Goal: Task Accomplishment & Management: Use online tool/utility

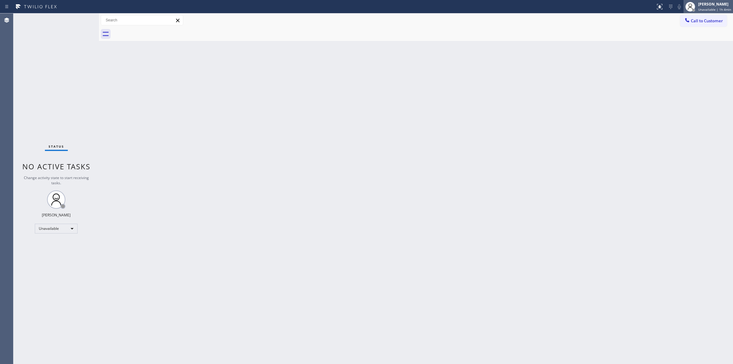
click at [707, 5] on div "[PERSON_NAME]" at bounding box center [714, 4] width 33 height 5
click at [695, 48] on button "Break" at bounding box center [702, 48] width 61 height 8
click at [713, 6] on div "[PERSON_NAME]" at bounding box center [716, 4] width 30 height 5
click at [686, 41] on button "Unavailable" at bounding box center [702, 40] width 61 height 8
click at [701, 18] on span "Call to Customer" at bounding box center [707, 20] width 32 height 5
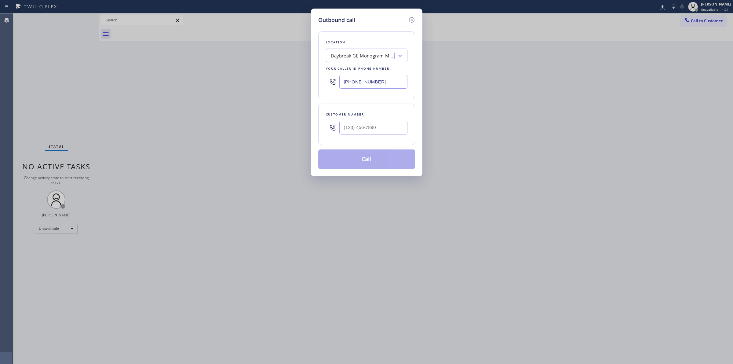
paste input "Sub Zero Appliance Repair"
type input "Sub Zero Appliance Repair"
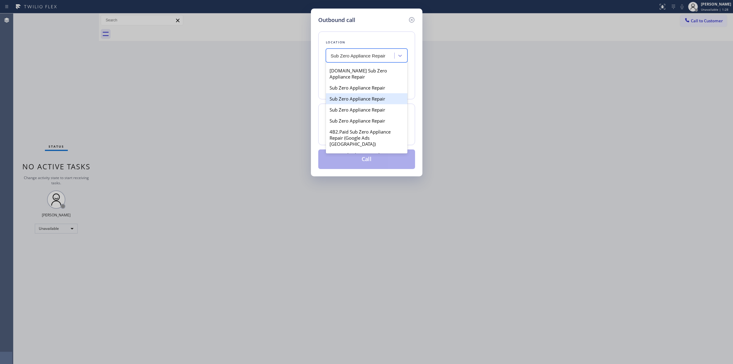
scroll to position [191, 0]
click at [371, 92] on div "Sub Zero Appliance Repair" at bounding box center [367, 86] width 82 height 11
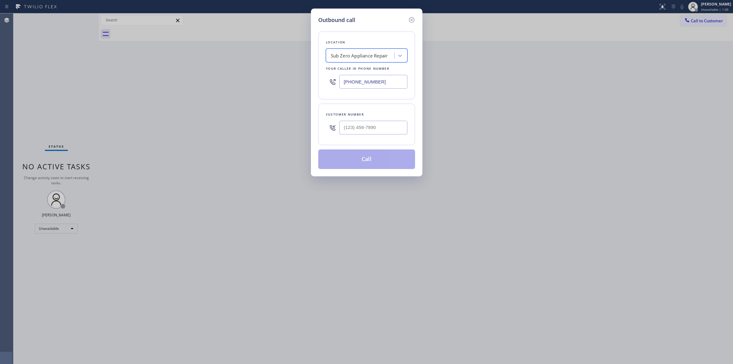
click at [367, 60] on div "Sub Zero Appliance Repair" at bounding box center [361, 55] width 67 height 11
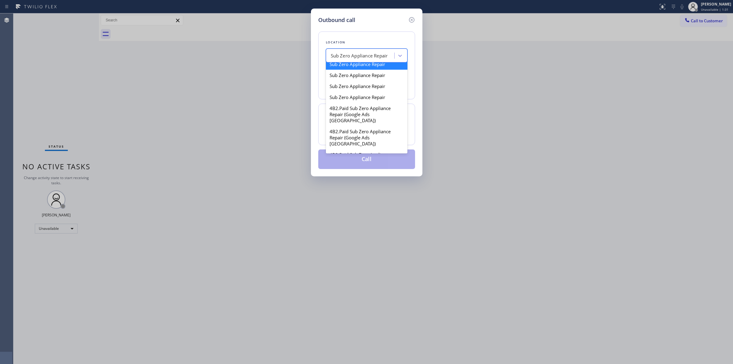
scroll to position [238, 0]
click at [354, 56] on div "Sub Zero Appliance Repair" at bounding box center [367, 50] width 82 height 11
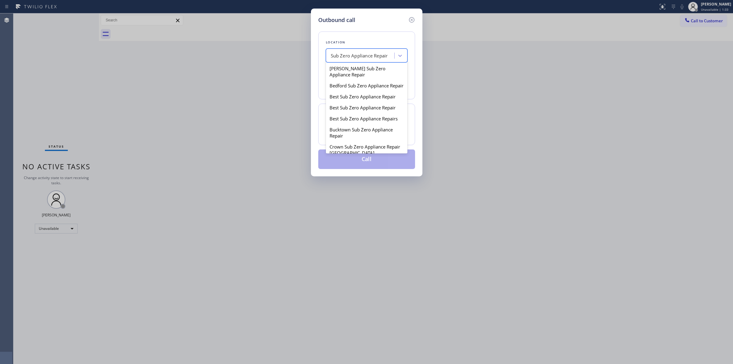
click at [365, 51] on div "Sub Zero Appliance Repair" at bounding box center [361, 55] width 67 height 11
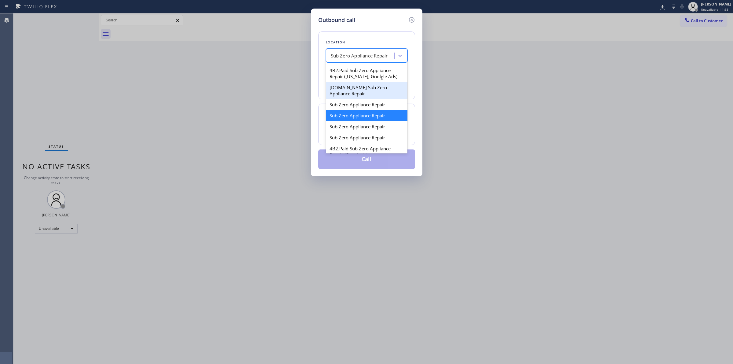
scroll to position [211, 0]
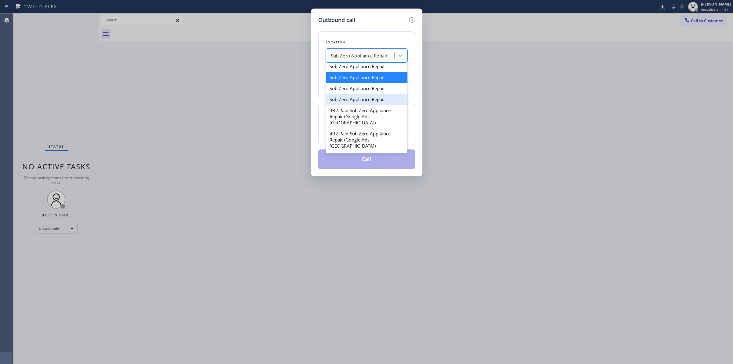
drag, startPoint x: 353, startPoint y: 124, endPoint x: 354, endPoint y: 121, distance: 3.4
click at [354, 121] on div "[PERSON_NAME] Sub Zero Appliance Repair Bedford Sub Zero Appliance Repair Best …" at bounding box center [367, 108] width 82 height 92
click at [354, 94] on div "Sub Zero Appliance Repair" at bounding box center [367, 88] width 82 height 11
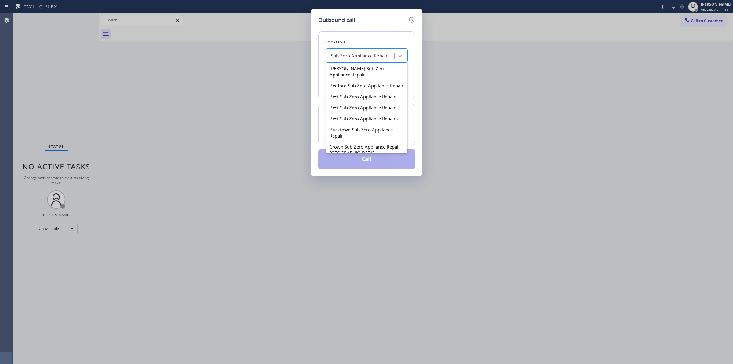
click at [363, 53] on div "Sub Zero Appliance Repair" at bounding box center [359, 55] width 57 height 7
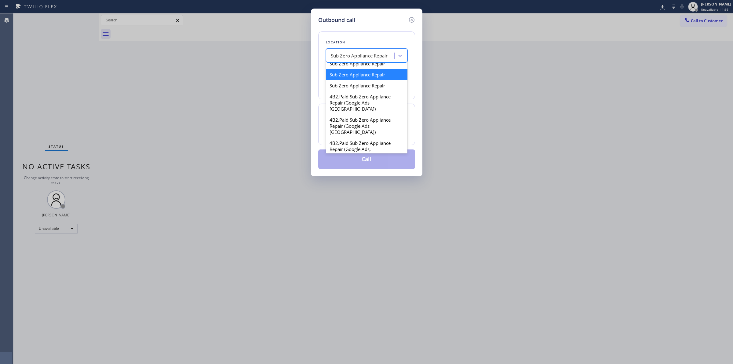
scroll to position [261, 0]
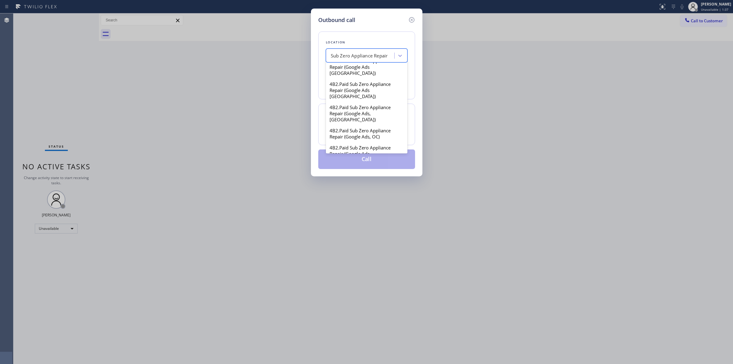
click at [354, 55] on div "Sub Zero Appliance Repair" at bounding box center [367, 49] width 82 height 11
type input "[PHONE_NUMBER]"
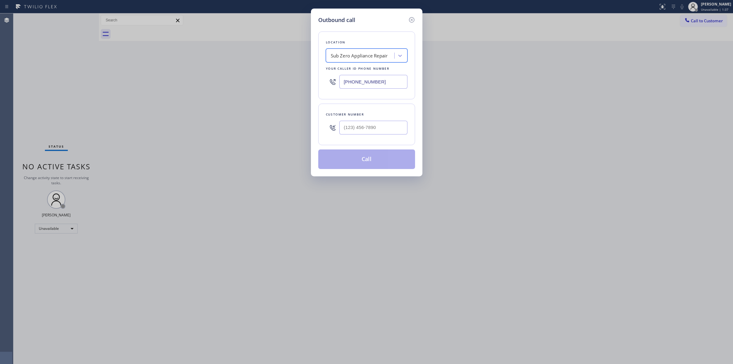
click at [369, 81] on input "[PHONE_NUMBER]" at bounding box center [373, 82] width 68 height 14
drag, startPoint x: 413, startPoint y: 17, endPoint x: 351, endPoint y: 105, distance: 107.4
click at [413, 19] on icon at bounding box center [411, 19] width 7 height 7
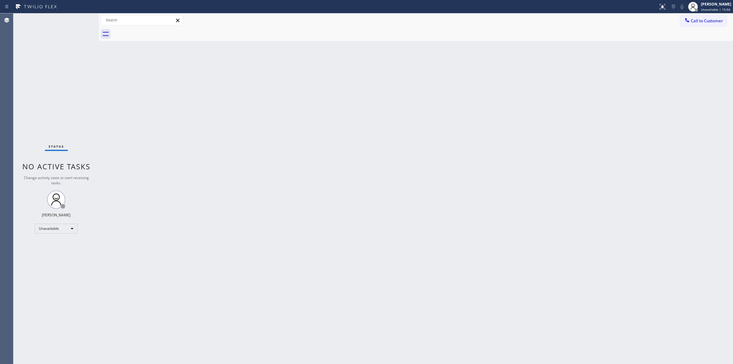
click at [713, 22] on span "Call to Customer" at bounding box center [707, 20] width 32 height 5
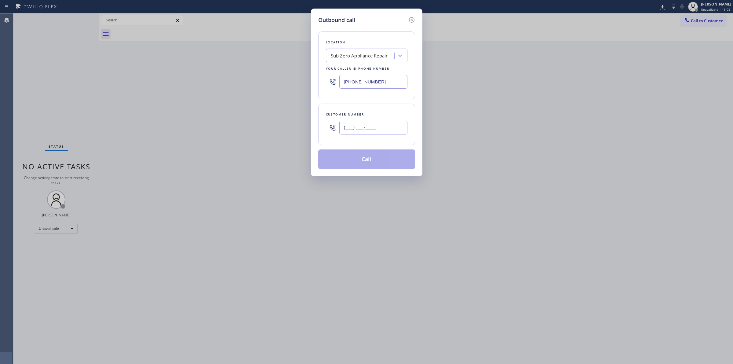
click at [355, 126] on input "(___) ___-____" at bounding box center [373, 128] width 68 height 14
paste input "432) 290-2101"
type input "[PHONE_NUMBER]"
drag, startPoint x: 368, startPoint y: 86, endPoint x: 260, endPoint y: 78, distance: 108.1
click at [329, 83] on div "[PHONE_NUMBER]" at bounding box center [367, 82] width 82 height 20
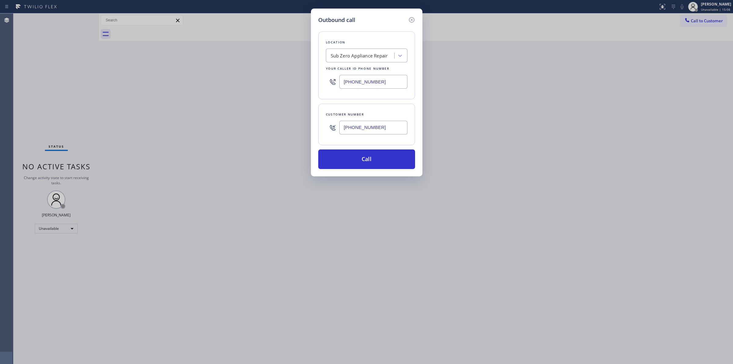
paste input "666-9755"
click at [381, 84] on input "[PHONE_NUMBER]" at bounding box center [373, 82] width 68 height 14
paste input "text"
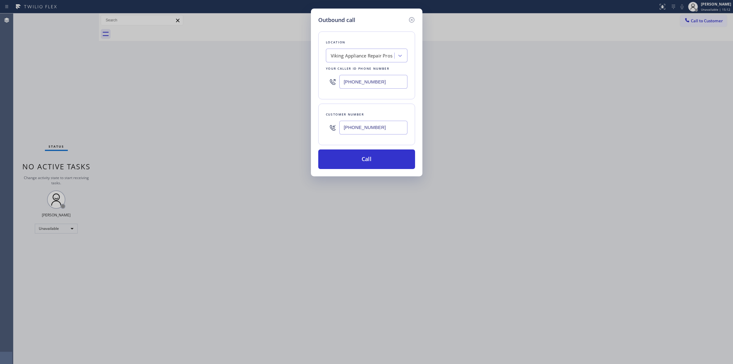
type input "[PHONE_NUMBER]"
click at [351, 161] on button "Call" at bounding box center [366, 159] width 97 height 20
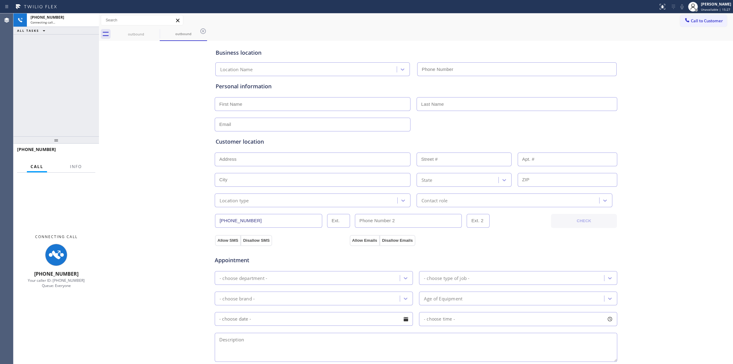
type input "[PHONE_NUMBER]"
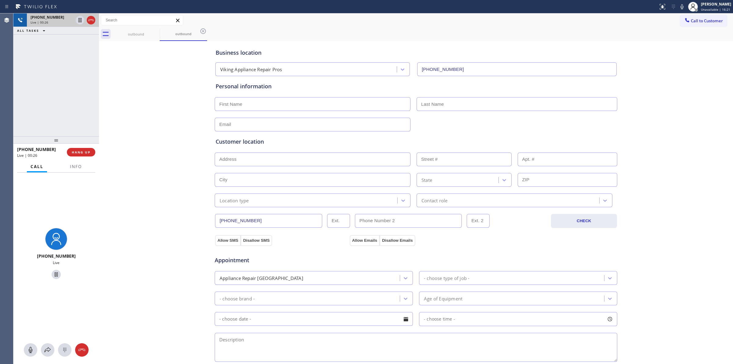
click at [89, 14] on div at bounding box center [86, 19] width 22 height 13
click at [90, 17] on icon at bounding box center [90, 19] width 7 height 7
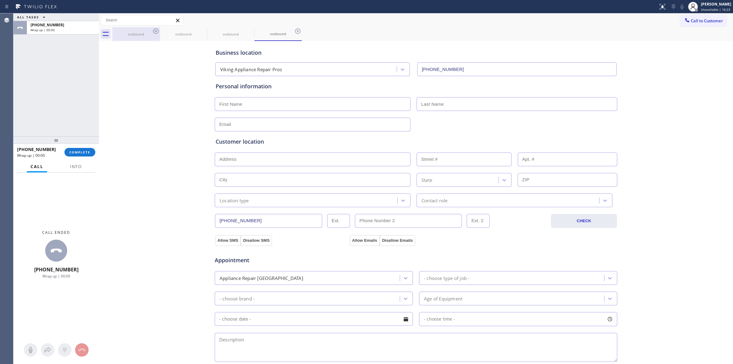
type input "[PHONE_NUMBER]"
click at [125, 32] on div "outbound" at bounding box center [136, 34] width 46 height 5
drag, startPoint x: 159, startPoint y: 31, endPoint x: 152, endPoint y: 29, distance: 7.7
click at [159, 31] on icon at bounding box center [155, 30] width 7 height 7
click at [160, 29] on div "outbound" at bounding box center [183, 34] width 46 height 14
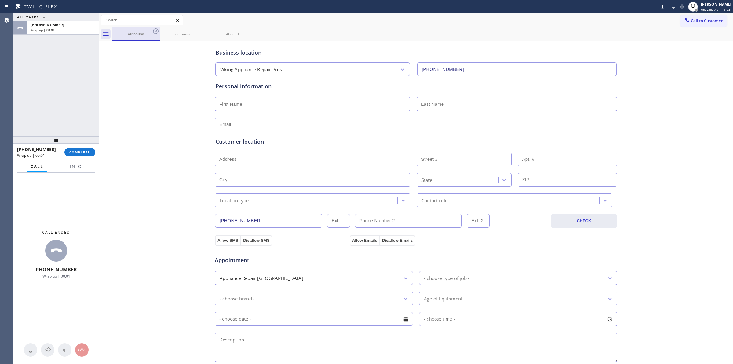
click at [152, 29] on div "outbound" at bounding box center [136, 33] width 46 height 13
click at [155, 29] on icon at bounding box center [155, 30] width 7 height 7
click at [200, 29] on icon at bounding box center [202, 30] width 5 height 5
click at [0, 0] on icon at bounding box center [0, 0] width 0 height 0
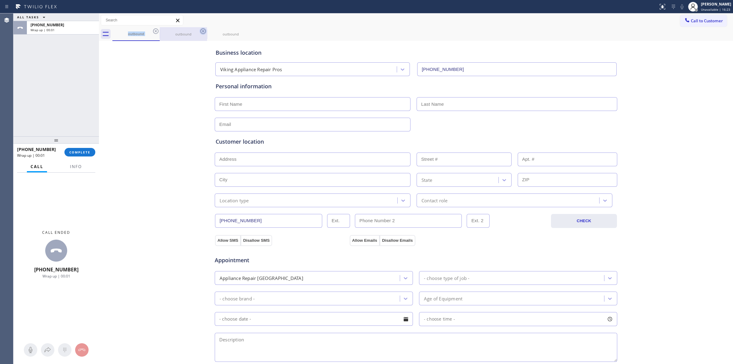
click at [155, 29] on div "outbound outbound outbound" at bounding box center [422, 34] width 621 height 14
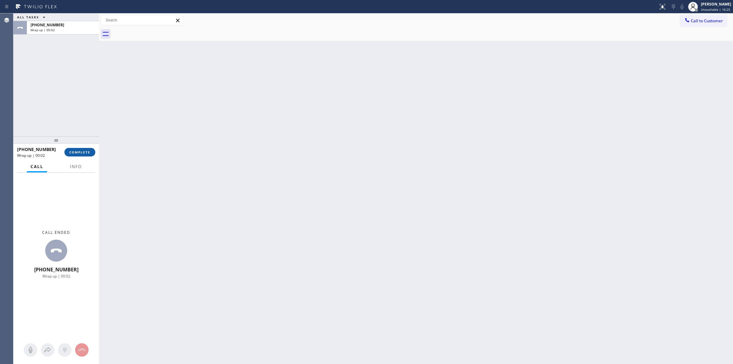
click at [84, 151] on span "COMPLETE" at bounding box center [79, 152] width 21 height 4
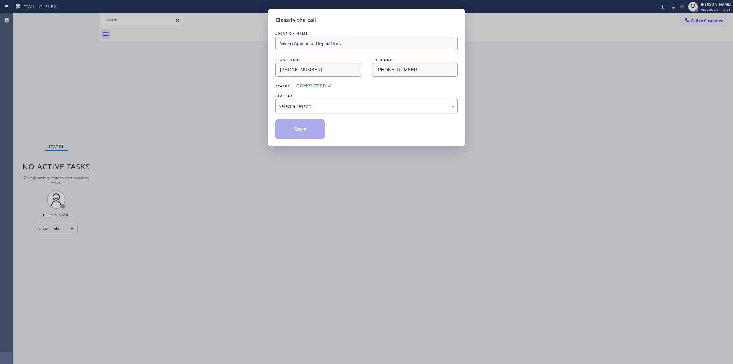
click at [315, 108] on div "Select a reason" at bounding box center [366, 106] width 175 height 7
click at [294, 123] on button "Save" at bounding box center [300, 129] width 49 height 20
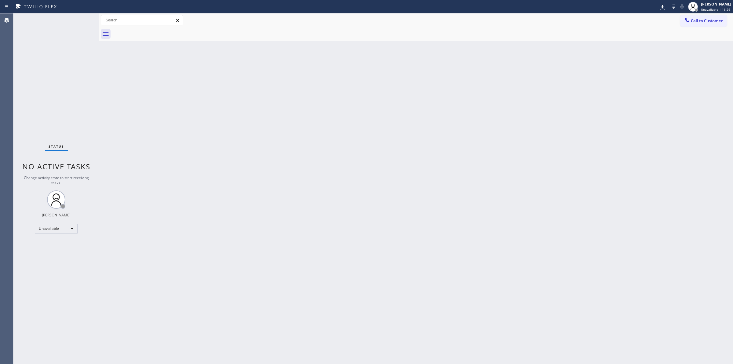
click at [510, 51] on div "Back to Dashboard Change Sender ID Customers Technicians Select a contact Outbo…" at bounding box center [416, 188] width 634 height 350
click at [690, 20] on icon at bounding box center [687, 20] width 6 height 6
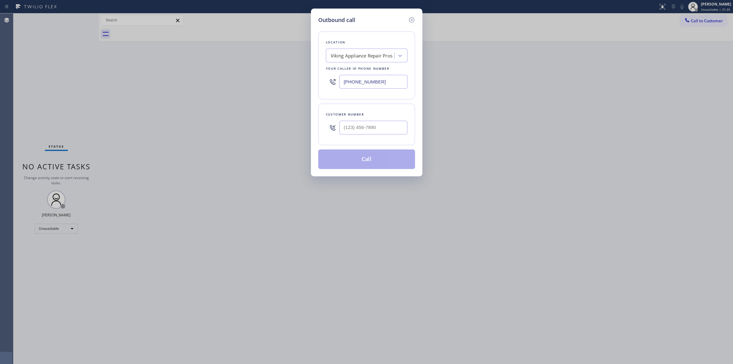
click at [382, 121] on div at bounding box center [373, 128] width 68 height 20
click at [380, 127] on input "(___) ___-____" at bounding box center [373, 128] width 68 height 14
paste input "432) 290-2101"
type input "[PHONE_NUMBER]"
drag, startPoint x: 393, startPoint y: 82, endPoint x: 277, endPoint y: 73, distance: 115.9
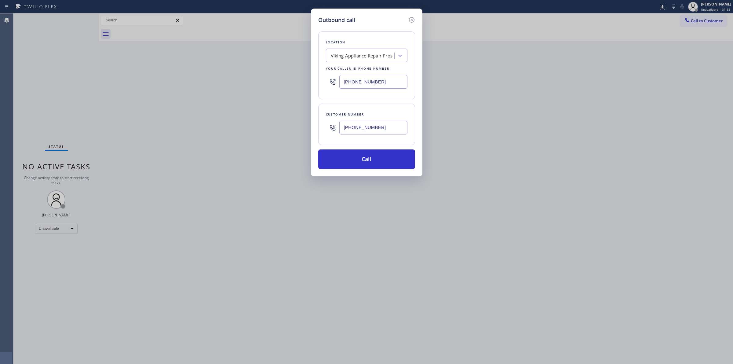
click at [312, 77] on div "Outbound call Location Viking Appliance Repair Pros Your caller id phone number…" at bounding box center [367, 93] width 112 height 168
paste input "text"
type input "[PHONE_NUMBER]"
click at [365, 162] on button "Call" at bounding box center [366, 159] width 97 height 20
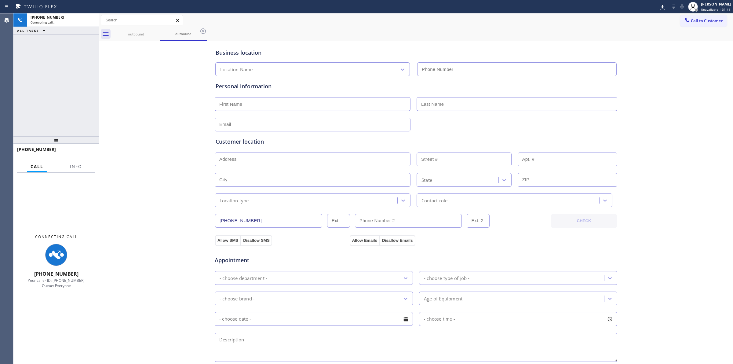
type input "[PHONE_NUMBER]"
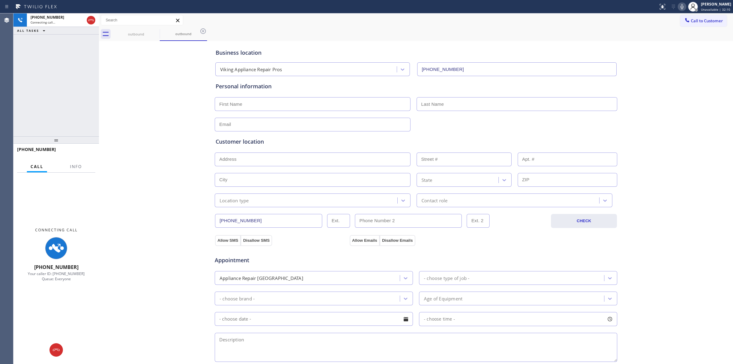
click at [686, 9] on icon at bounding box center [682, 6] width 7 height 7
click at [686, 5] on icon at bounding box center [682, 6] width 7 height 7
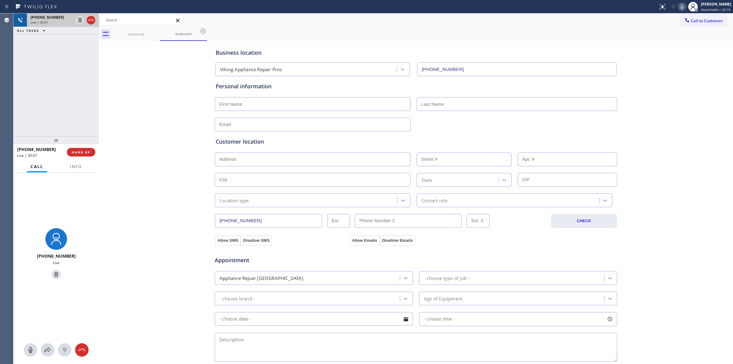
click at [93, 25] on div at bounding box center [86, 19] width 22 height 13
click at [89, 17] on icon at bounding box center [90, 19] width 7 height 7
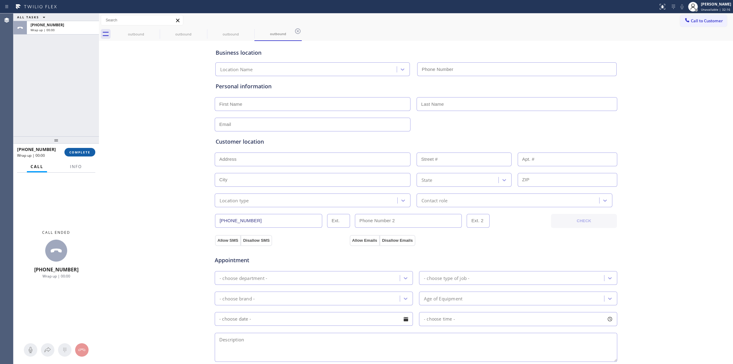
type input "[PHONE_NUMBER]"
click at [84, 149] on button "COMPLETE" at bounding box center [79, 152] width 31 height 9
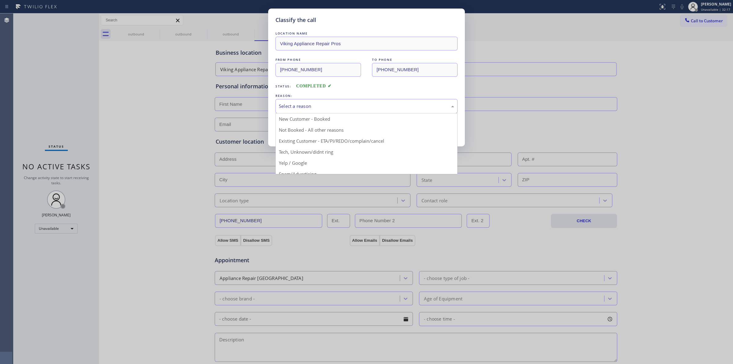
click at [330, 101] on div "Select a reason" at bounding box center [367, 106] width 182 height 14
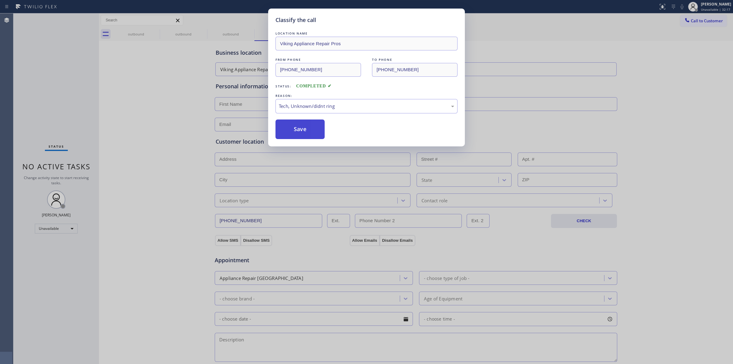
click at [315, 129] on button "Save" at bounding box center [300, 129] width 49 height 20
click at [152, 35] on div "Classify the call LOCATION NAME Viking Appliance Repair Pros FROM PHONE [PHONE_…" at bounding box center [366, 182] width 733 height 364
click at [157, 28] on div "Classify the call LOCATION NAME Viking Appliance Repair Pros FROM PHONE [PHONE_…" at bounding box center [366, 182] width 733 height 364
click at [153, 30] on div "Classify the call LOCATION NAME LG & Samsung Appliance Expert FROM PHONE [PHONE…" at bounding box center [373, 188] width 720 height 350
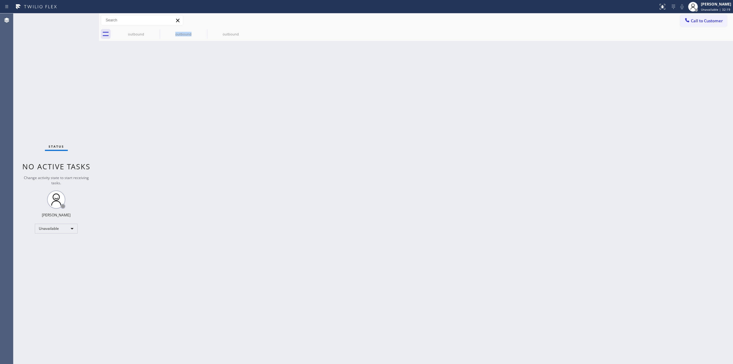
click at [0, 0] on icon at bounding box center [0, 0] width 0 height 0
click at [156, 33] on div "outbound outbound outbound" at bounding box center [422, 34] width 621 height 14
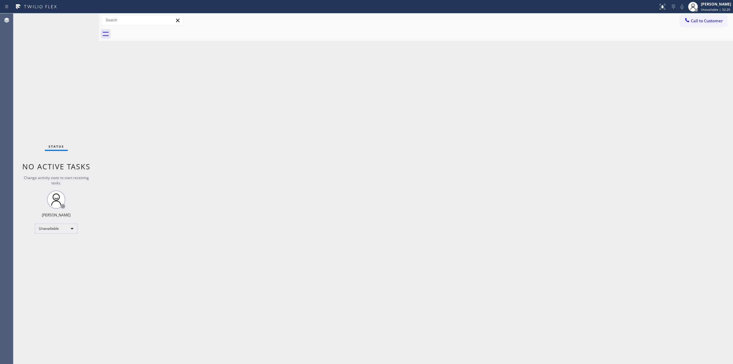
click at [157, 27] on div at bounding box center [422, 34] width 621 height 14
click at [438, 198] on div "Back to Dashboard Change Sender ID Customers Technicians Select a contact Outbo…" at bounding box center [416, 188] width 634 height 350
drag, startPoint x: 476, startPoint y: 122, endPoint x: 598, endPoint y: 51, distance: 141.2
click at [476, 121] on div "Back to Dashboard Change Sender ID Customers Technicians Select a contact Outbo…" at bounding box center [416, 188] width 634 height 350
click at [718, 17] on button "Call to Customer" at bounding box center [703, 21] width 47 height 12
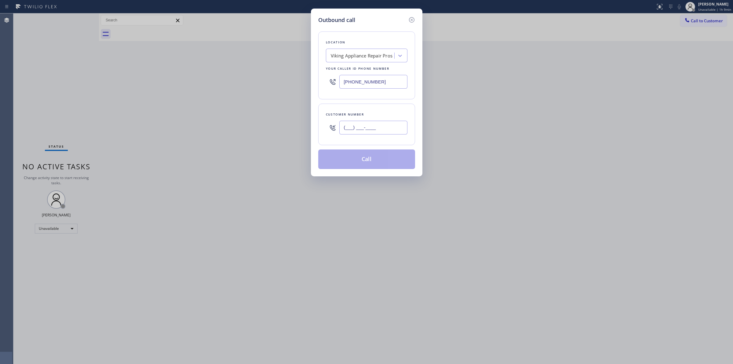
click at [375, 132] on input "(___) ___-____" at bounding box center [373, 128] width 68 height 14
paste input "432) 290-2101"
type input "[PHONE_NUMBER]"
paste input "text"
drag, startPoint x: 379, startPoint y: 84, endPoint x: 159, endPoint y: 363, distance: 354.9
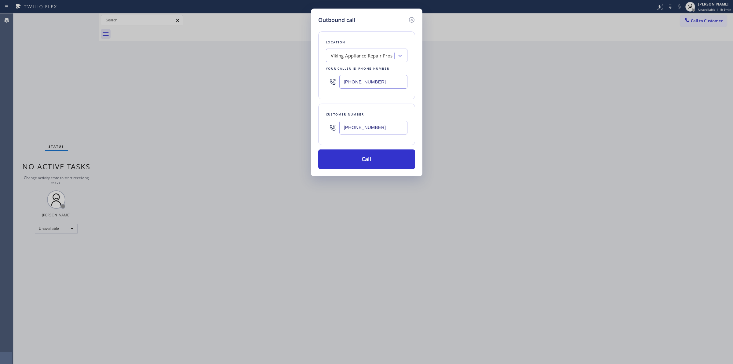
click at [304, 84] on div "Outbound call Location Viking Appliance Repair Pros Your caller id phone number…" at bounding box center [366, 182] width 733 height 364
type input "[PHONE_NUMBER]"
click at [200, 341] on div "Outbound call Location Viking Appliance Repair Pros Your caller id phone number…" at bounding box center [366, 182] width 733 height 364
click at [412, 17] on icon at bounding box center [411, 19] width 5 height 5
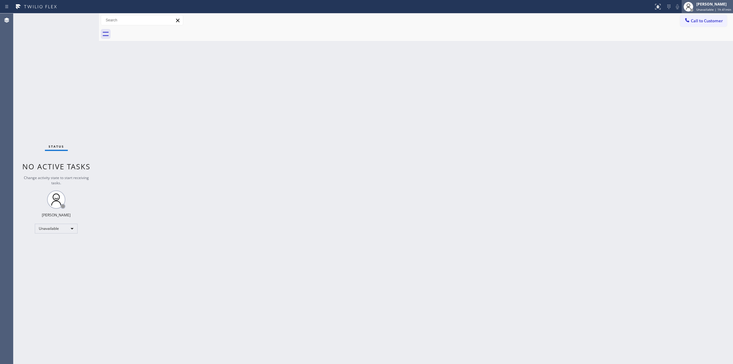
click at [707, 9] on span "Unavailable | 1h 41min" at bounding box center [714, 9] width 35 height 4
click at [679, 59] on span "Log out" at bounding box center [682, 59] width 13 height 5
